Goal: Check status

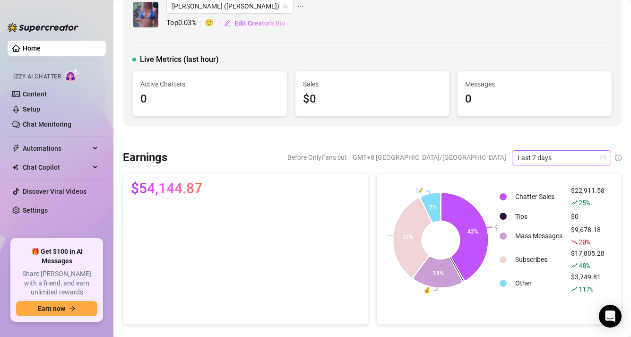
scroll to position [17, 0]
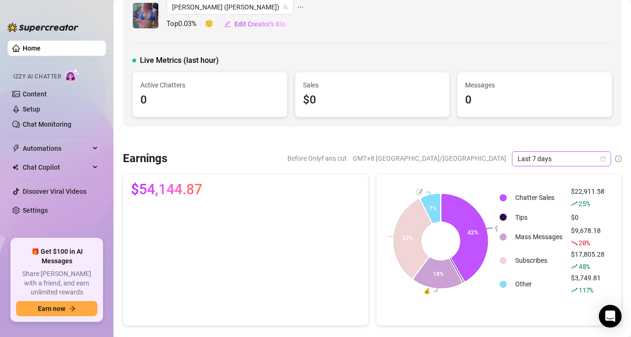
click at [550, 157] on span "Last 7 days" at bounding box center [561, 159] width 88 height 14
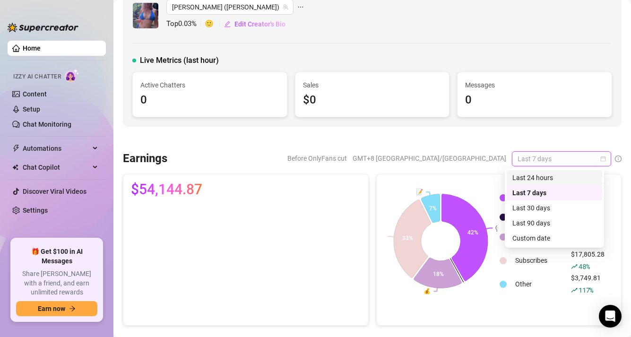
click at [537, 175] on div "Last 24 hours" at bounding box center [554, 177] width 84 height 10
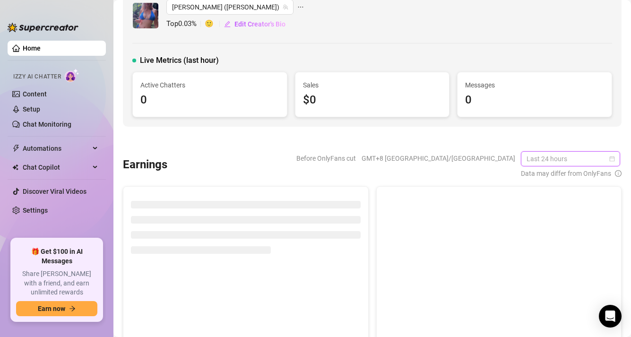
click at [543, 155] on span "Last 24 hours" at bounding box center [570, 159] width 88 height 14
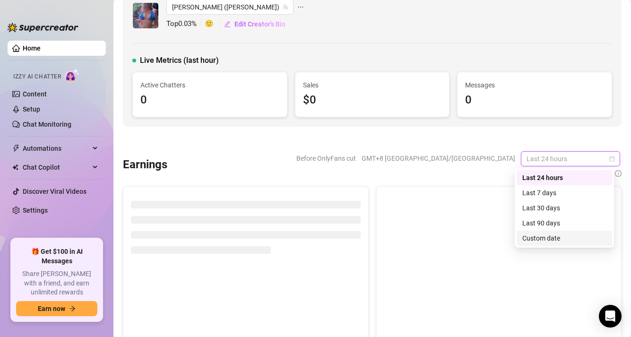
click at [534, 234] on div "Custom date" at bounding box center [564, 238] width 84 height 10
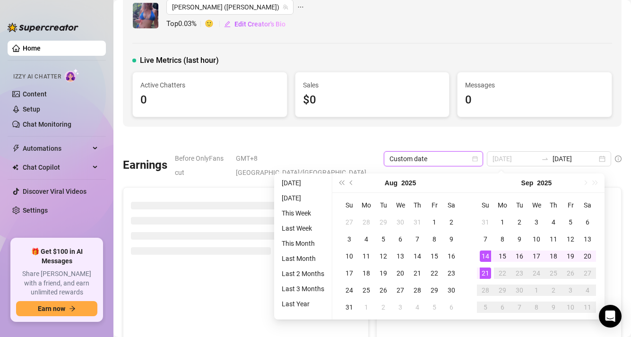
type input "[DATE]"
click at [484, 268] on div "21" at bounding box center [485, 272] width 11 height 11
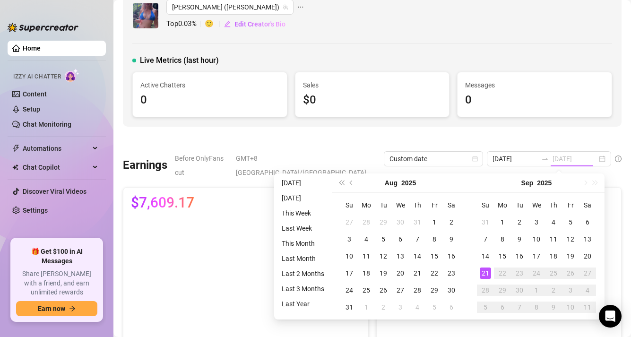
click at [488, 276] on div "21" at bounding box center [485, 272] width 11 height 11
type input "[DATE]"
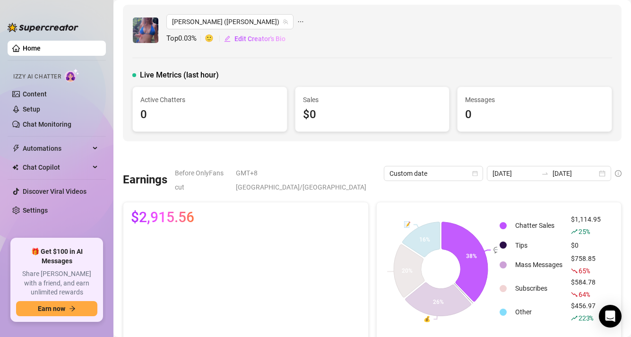
scroll to position [0, 0]
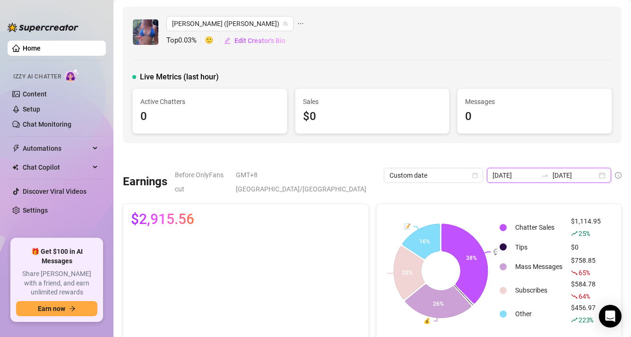
click at [514, 173] on input "[DATE]" at bounding box center [514, 175] width 44 height 10
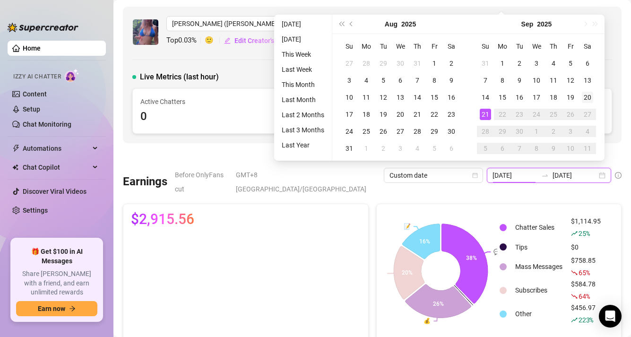
type input "[DATE]"
click at [587, 101] on div "20" at bounding box center [587, 97] width 11 height 11
click at [587, 97] on div "20" at bounding box center [587, 97] width 11 height 11
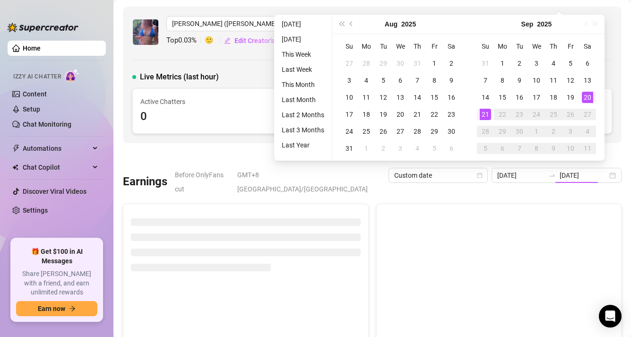
type input "[DATE]"
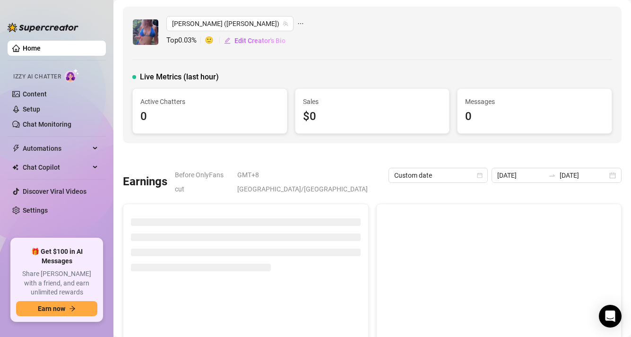
click at [607, 154] on div at bounding box center [372, 155] width 498 height 9
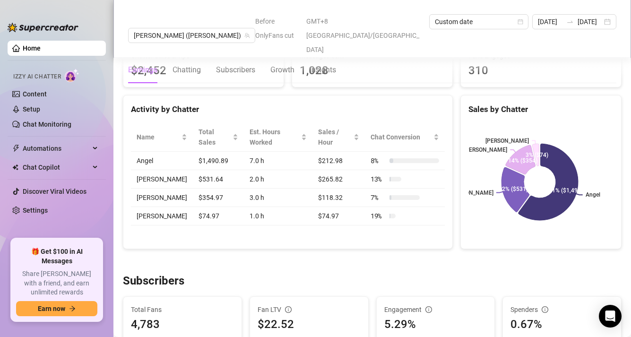
scroll to position [354, 0]
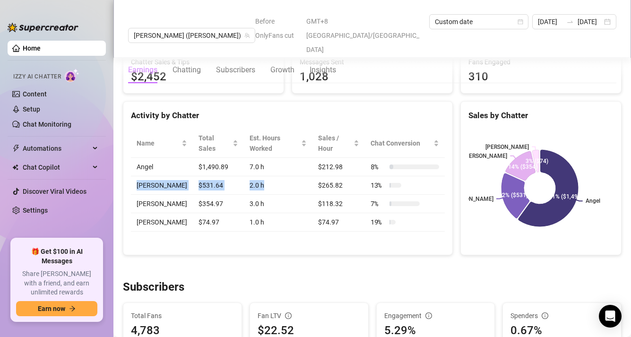
drag, startPoint x: 258, startPoint y: 172, endPoint x: 133, endPoint y: 171, distance: 125.2
click at [133, 176] on tr "[PERSON_NAME] $531.64 2.0 h $265.82 13 %" at bounding box center [288, 185] width 314 height 18
drag, startPoint x: 258, startPoint y: 190, endPoint x: 133, endPoint y: 193, distance: 125.7
click at [133, 195] on tr "[PERSON_NAME] $354.97 3.0 h $118.32 7 %" at bounding box center [288, 204] width 314 height 18
click at [254, 195] on td "3.0 h" at bounding box center [278, 204] width 69 height 18
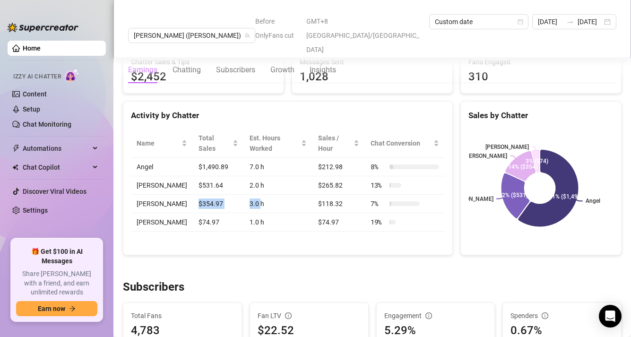
drag, startPoint x: 250, startPoint y: 189, endPoint x: 196, endPoint y: 190, distance: 53.9
click at [183, 195] on tr "[PERSON_NAME] $354.97 3.0 h $118.32 7 %" at bounding box center [288, 204] width 314 height 18
drag, startPoint x: 259, startPoint y: 187, endPoint x: 134, endPoint y: 186, distance: 124.7
click at [134, 195] on tr "[PERSON_NAME] $354.97 3.0 h $118.32 7 %" at bounding box center [288, 204] width 314 height 18
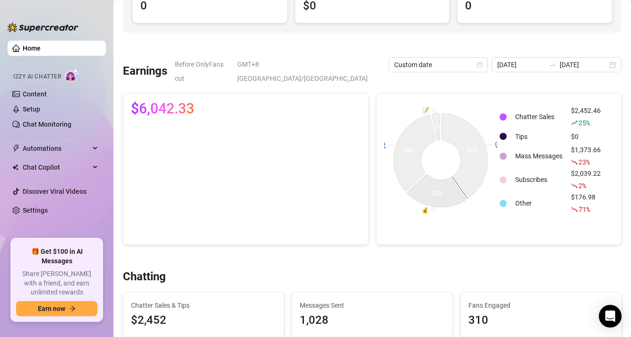
scroll to position [0, 0]
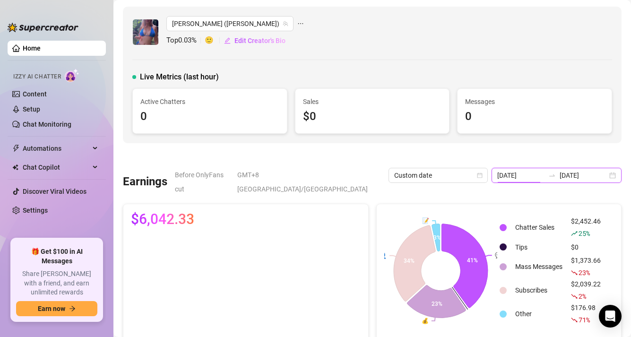
click at [523, 170] on input "[DATE]" at bounding box center [521, 175] width 48 height 10
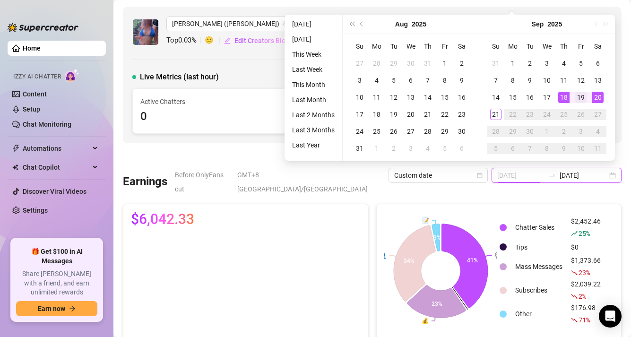
type input "[DATE]"
click at [585, 96] on div "19" at bounding box center [580, 97] width 11 height 11
click at [582, 96] on div "19" at bounding box center [580, 97] width 11 height 11
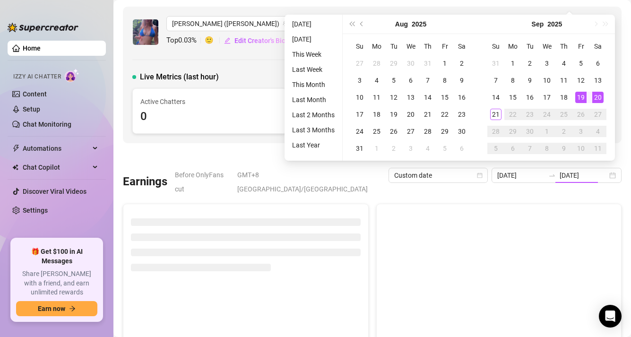
type input "[DATE]"
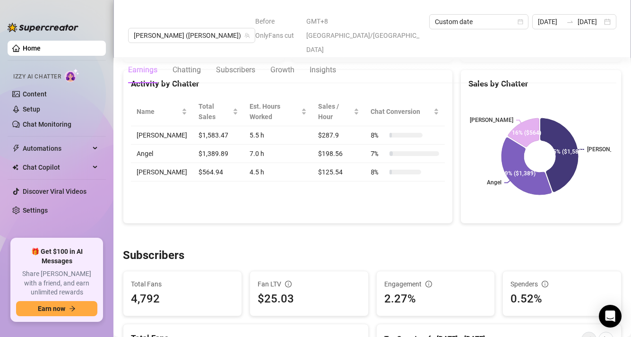
scroll to position [379, 0]
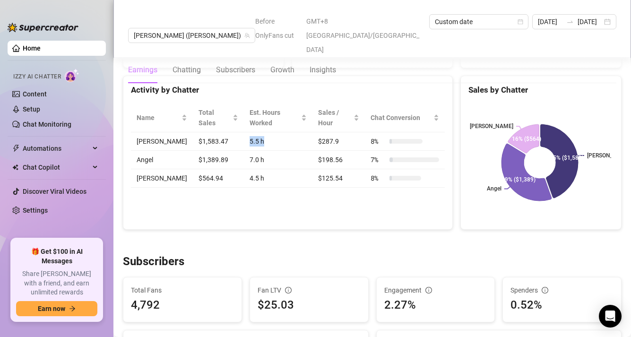
drag, startPoint x: 248, startPoint y: 120, endPoint x: 216, endPoint y: 119, distance: 32.1
click at [216, 132] on tr "Matt $1,583.47 5.5 h $287.9 8 %" at bounding box center [288, 141] width 314 height 18
drag, startPoint x: 244, startPoint y: 155, endPoint x: 211, endPoint y: 123, distance: 46.4
click at [244, 169] on td "4.5 h" at bounding box center [278, 178] width 69 height 18
drag, startPoint x: 233, startPoint y: 138, endPoint x: 243, endPoint y: 137, distance: 10.4
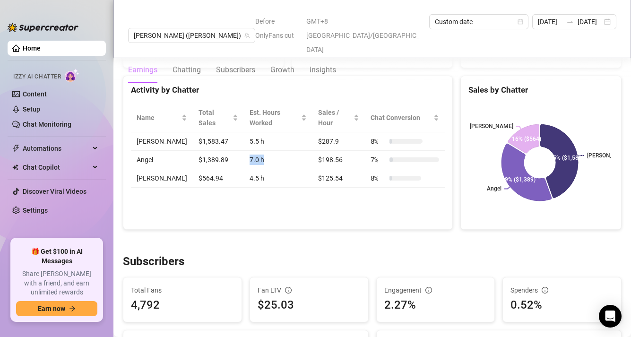
click at [243, 151] on tr "Angel $1,389.89 7.0 h $198.56 7 %" at bounding box center [288, 160] width 314 height 18
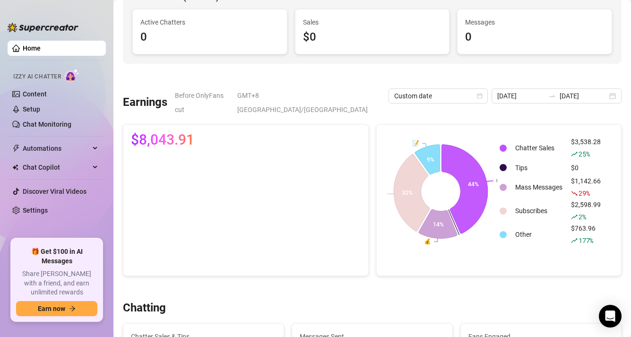
scroll to position [79, 0]
click at [552, 102] on div "[DATE] [DATE]" at bounding box center [556, 96] width 130 height 15
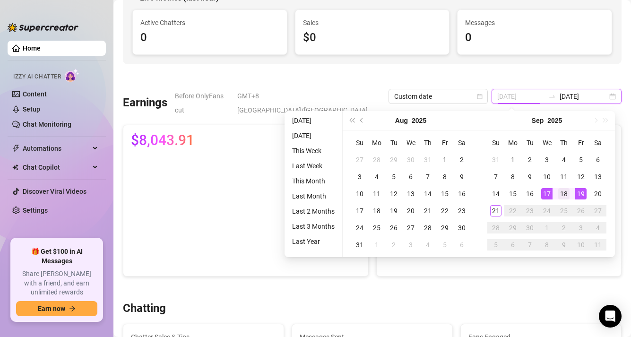
type input "[DATE]"
click at [558, 193] on div "18" at bounding box center [563, 193] width 11 height 11
drag, startPoint x: 559, startPoint y: 195, endPoint x: 578, endPoint y: 187, distance: 20.5
click at [559, 194] on div "18" at bounding box center [563, 193] width 11 height 11
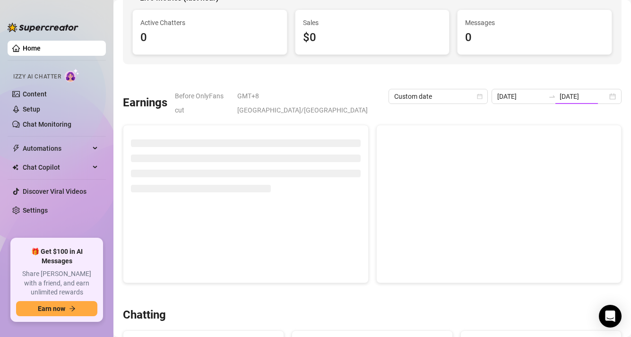
type input "[DATE]"
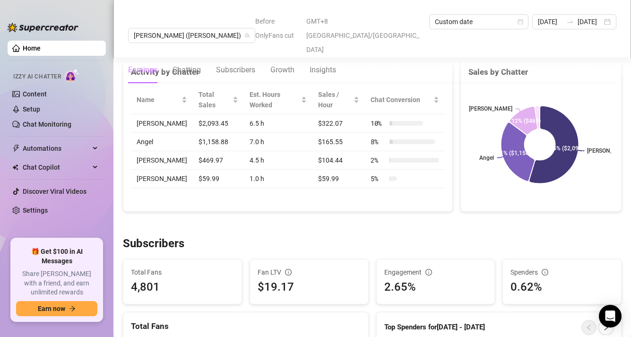
scroll to position [396, 0]
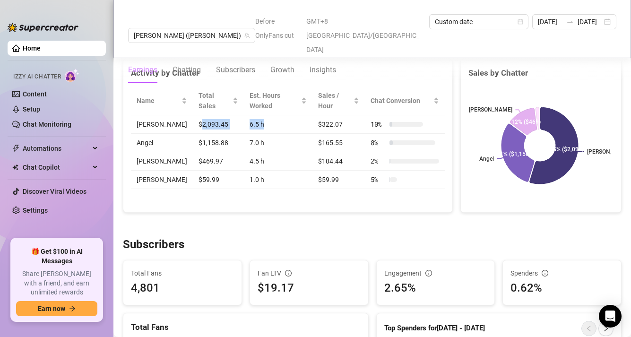
drag, startPoint x: 191, startPoint y: 112, endPoint x: 252, endPoint y: 111, distance: 61.4
click at [252, 115] on tr "Matt $2,093.45 6.5 h $322.07 10 %" at bounding box center [288, 124] width 314 height 18
